Goal: Communication & Community: Answer question/provide support

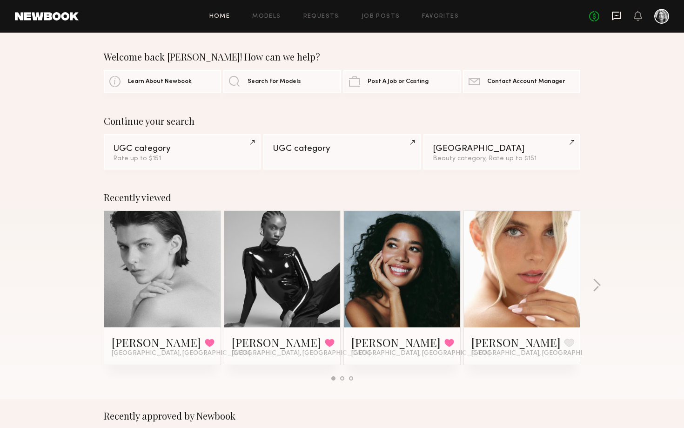
click at [612, 16] on icon at bounding box center [617, 16] width 10 height 10
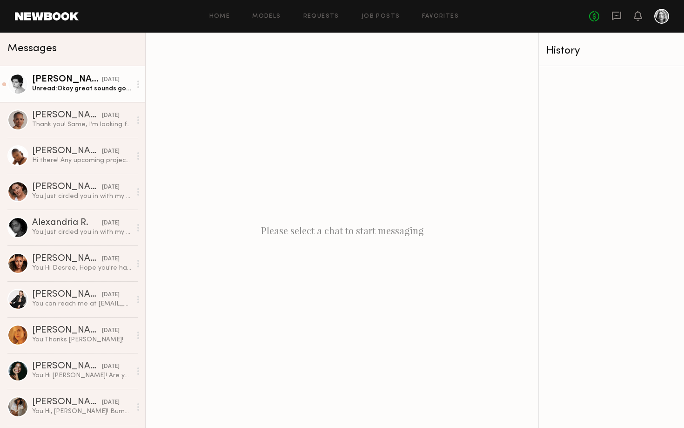
click at [87, 97] on link "[PERSON_NAME] [DATE] Unread: Okay great sounds good!" at bounding box center [72, 84] width 145 height 36
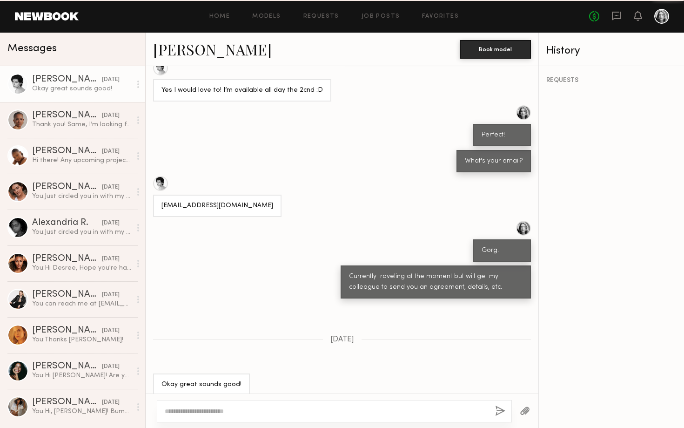
scroll to position [394, 0]
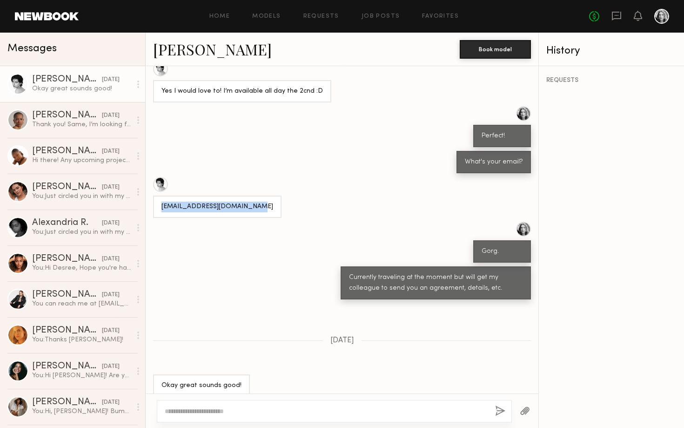
drag, startPoint x: 254, startPoint y: 196, endPoint x: 162, endPoint y: 197, distance: 92.2
click at [162, 202] on div "[EMAIL_ADDRESS][DOMAIN_NAME]" at bounding box center [218, 207] width 112 height 11
copy div "[EMAIL_ADDRESS][DOMAIN_NAME]"
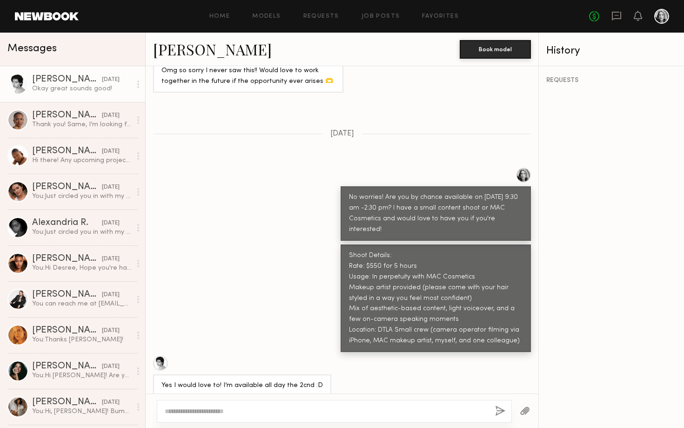
scroll to position [121, 0]
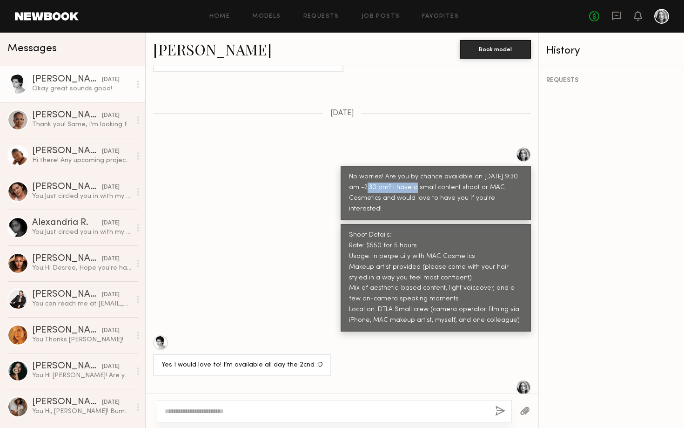
drag, startPoint x: 416, startPoint y: 187, endPoint x: 365, endPoint y: 186, distance: 50.7
click at [365, 186] on div "No worries! Are you by chance available on [DATE] 9:30 am -2:30 pm? I have a sm…" at bounding box center [436, 193] width 174 height 43
copy div "9:30 am -2:30 pm"
